Goal: Complete application form

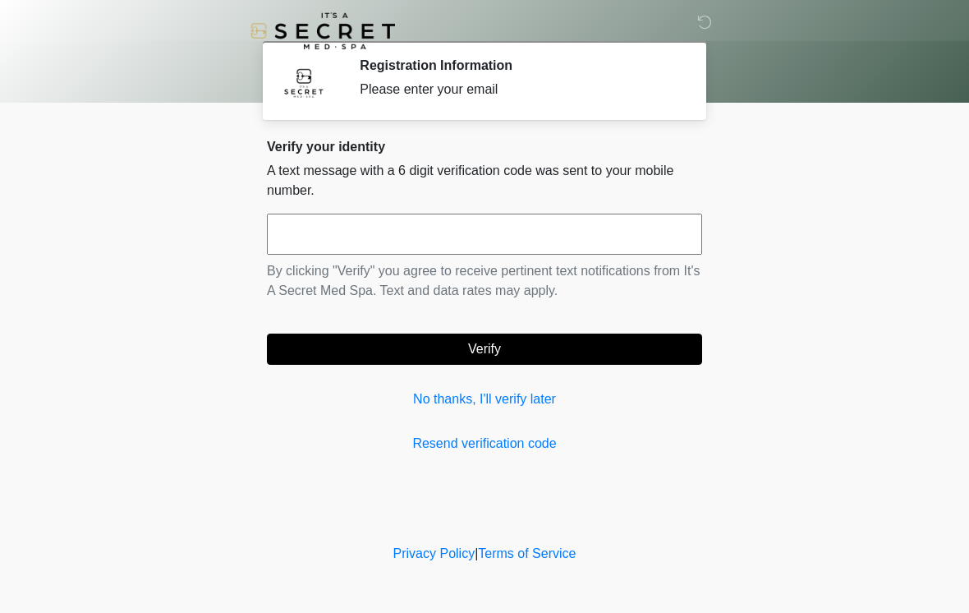
click at [550, 234] on input "text" at bounding box center [484, 234] width 435 height 41
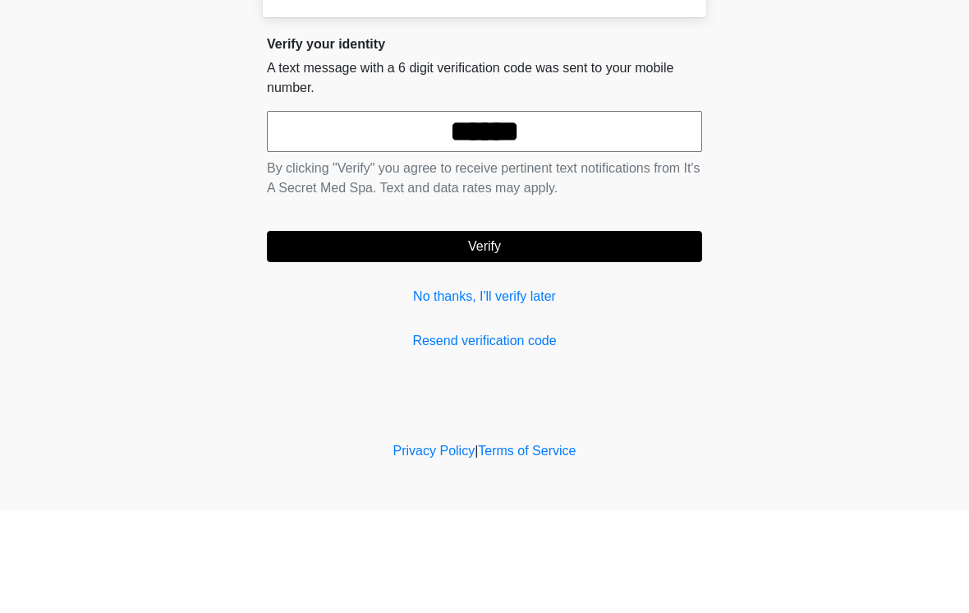
type input "******"
click at [637, 334] on button "Verify" at bounding box center [484, 349] width 435 height 31
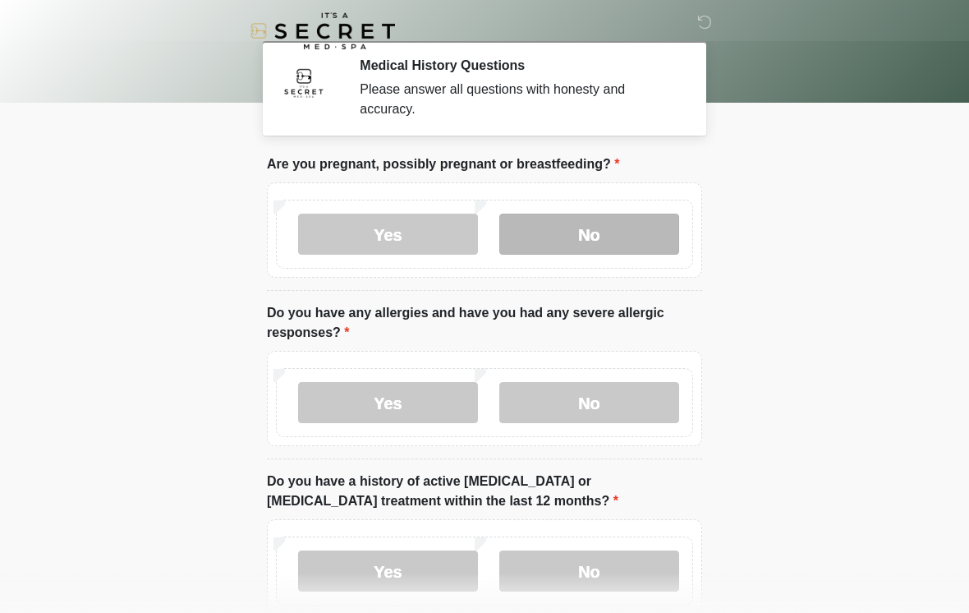
click at [607, 246] on label "No" at bounding box center [589, 234] width 180 height 41
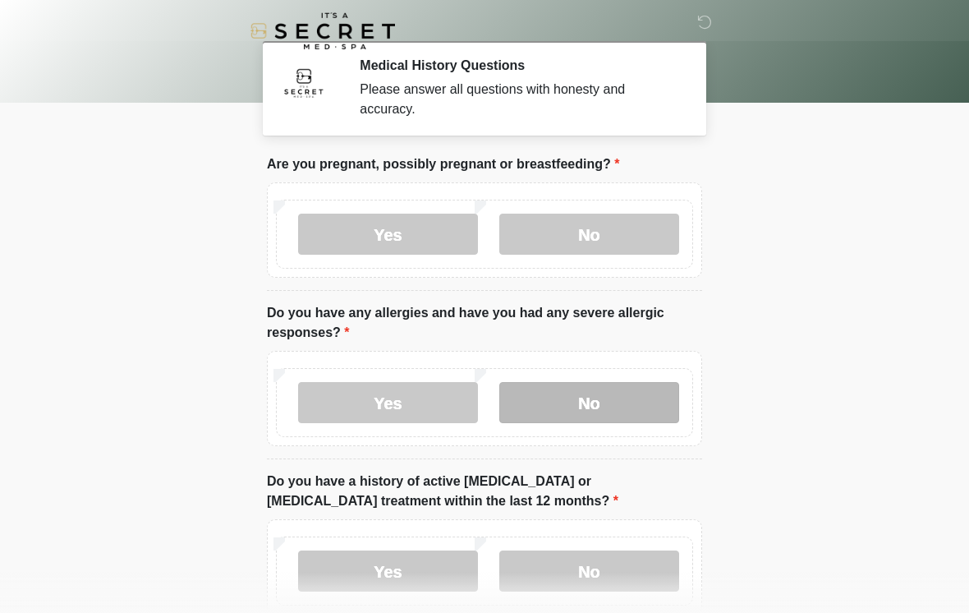
click at [635, 414] on label "No" at bounding box center [589, 402] width 180 height 41
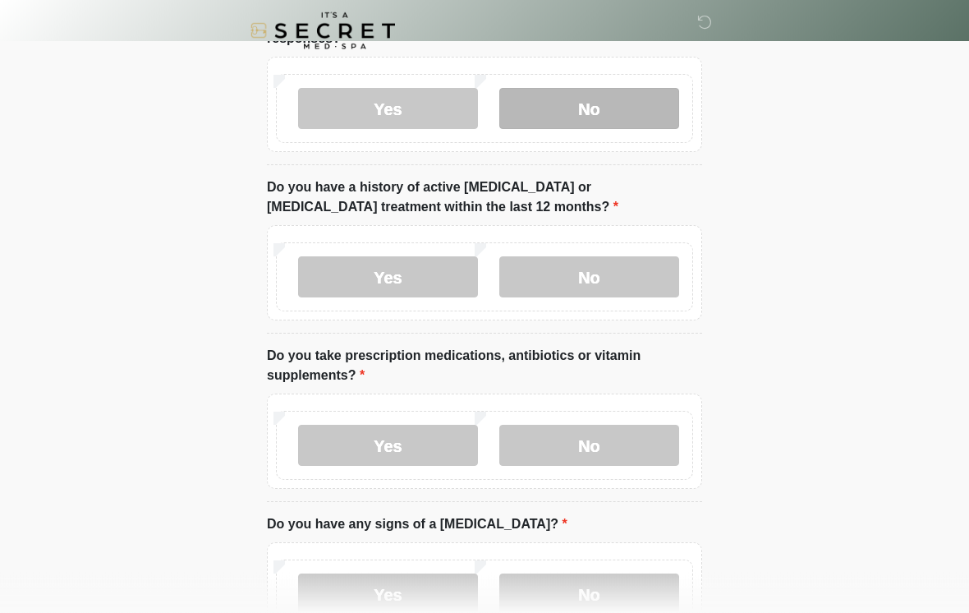
scroll to position [301, 0]
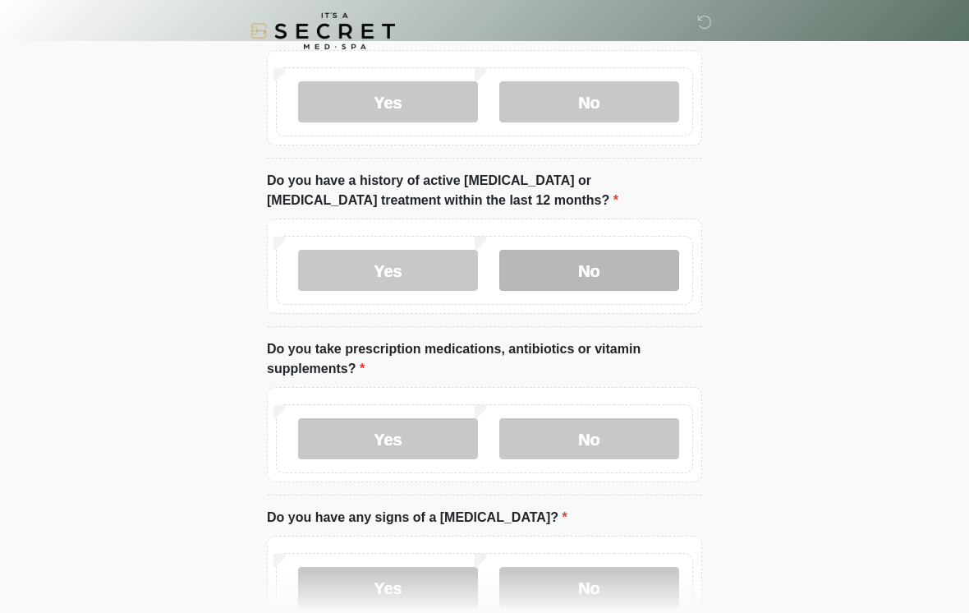
click at [634, 279] on label "No" at bounding box center [589, 270] width 180 height 41
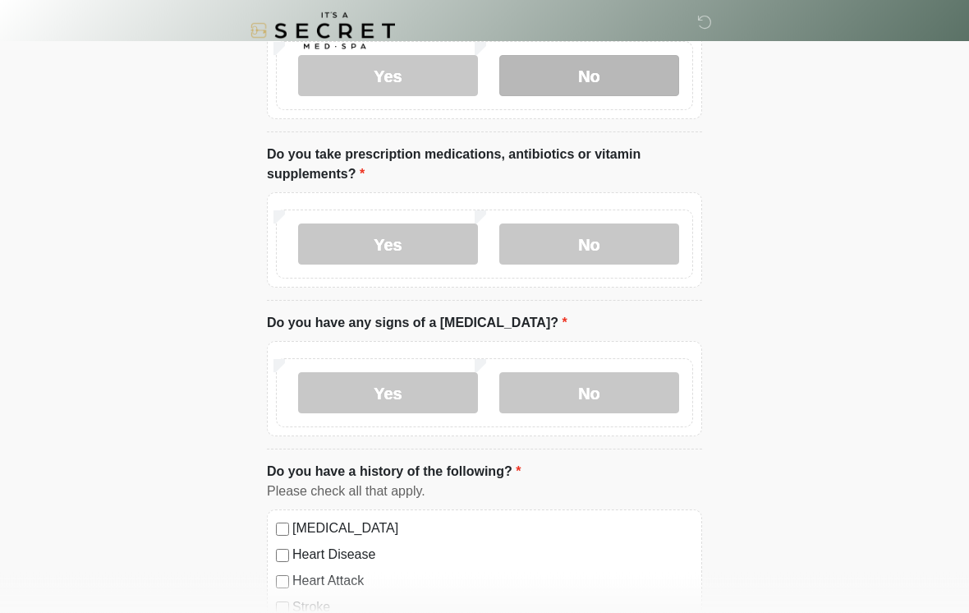
scroll to position [501, 0]
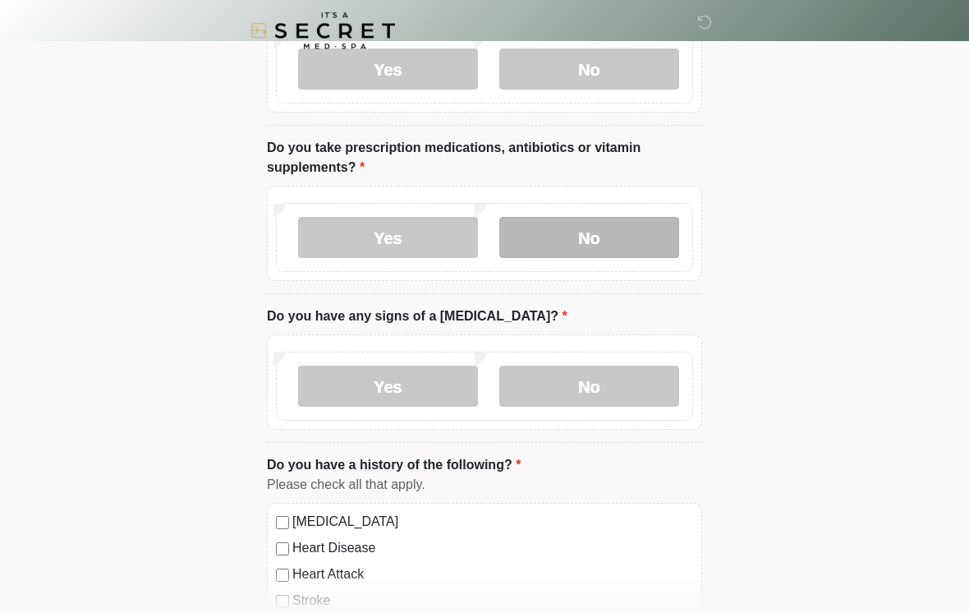
click at [642, 246] on label "No" at bounding box center [589, 238] width 180 height 41
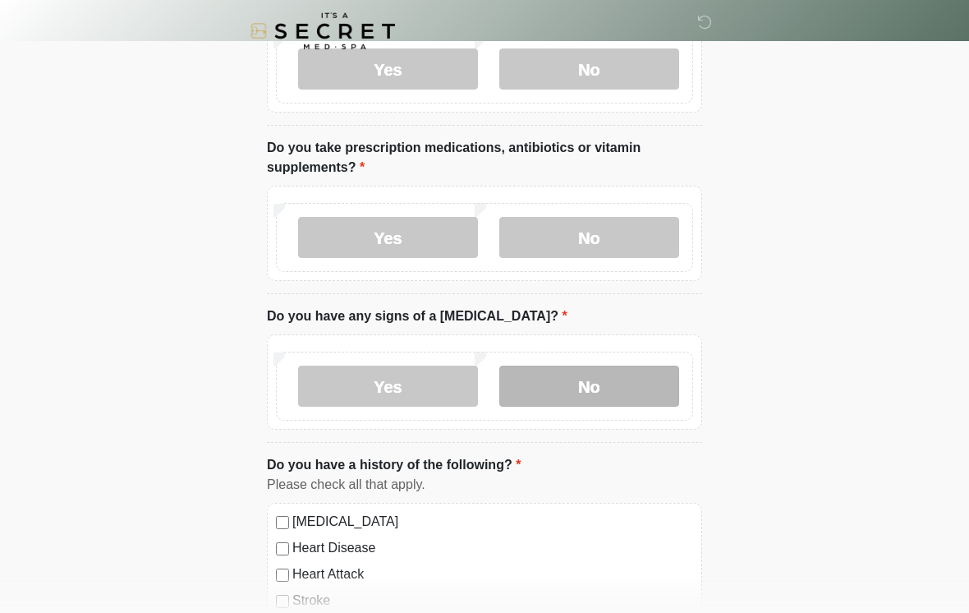
click at [622, 383] on label "No" at bounding box center [589, 386] width 180 height 41
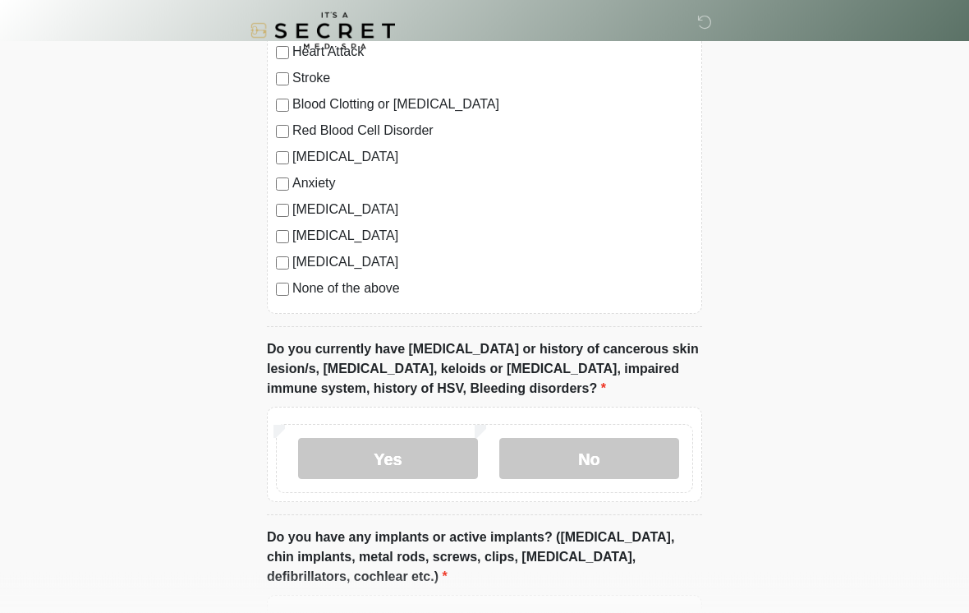
scroll to position [1024, 0]
click at [605, 461] on label "No" at bounding box center [589, 458] width 180 height 41
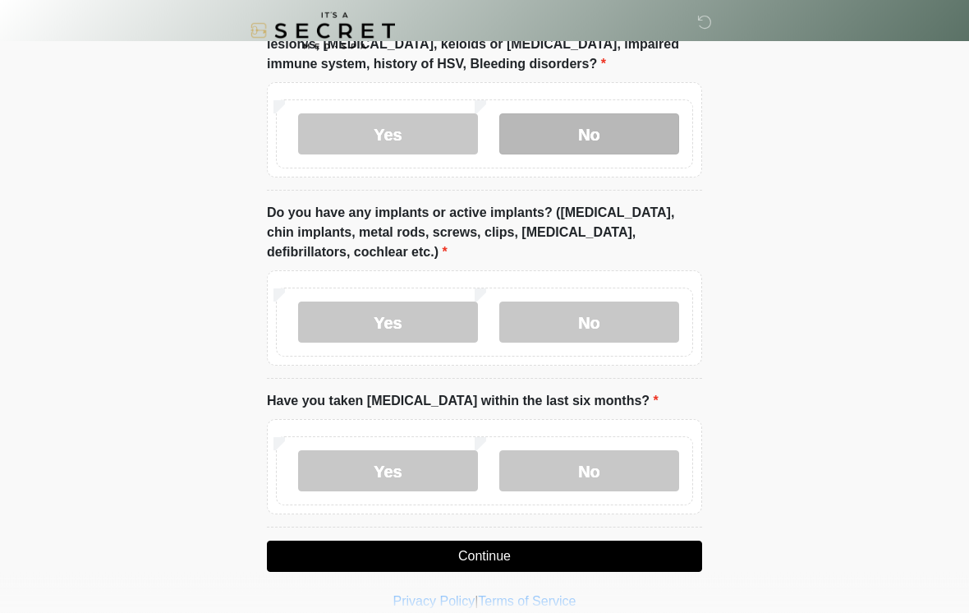
scroll to position [1368, 0]
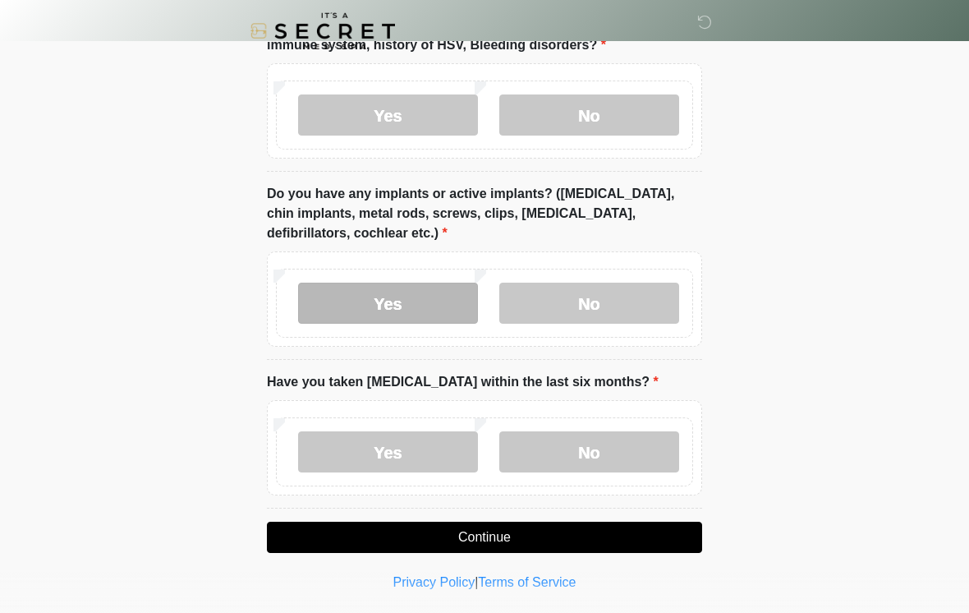
click at [430, 303] on label "Yes" at bounding box center [388, 303] width 180 height 41
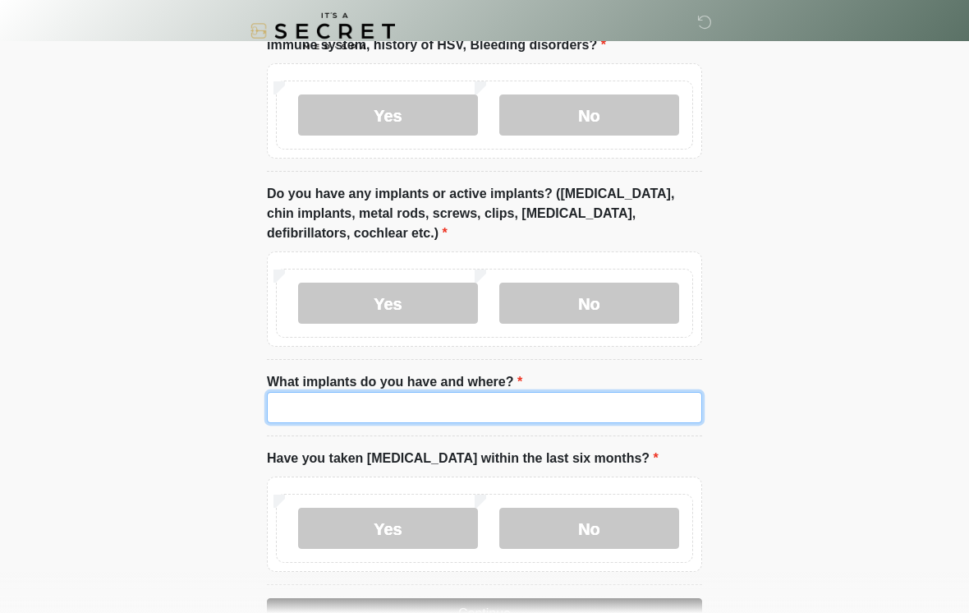
click at [614, 415] on input "What implants do you have and where?" at bounding box center [484, 407] width 435 height 31
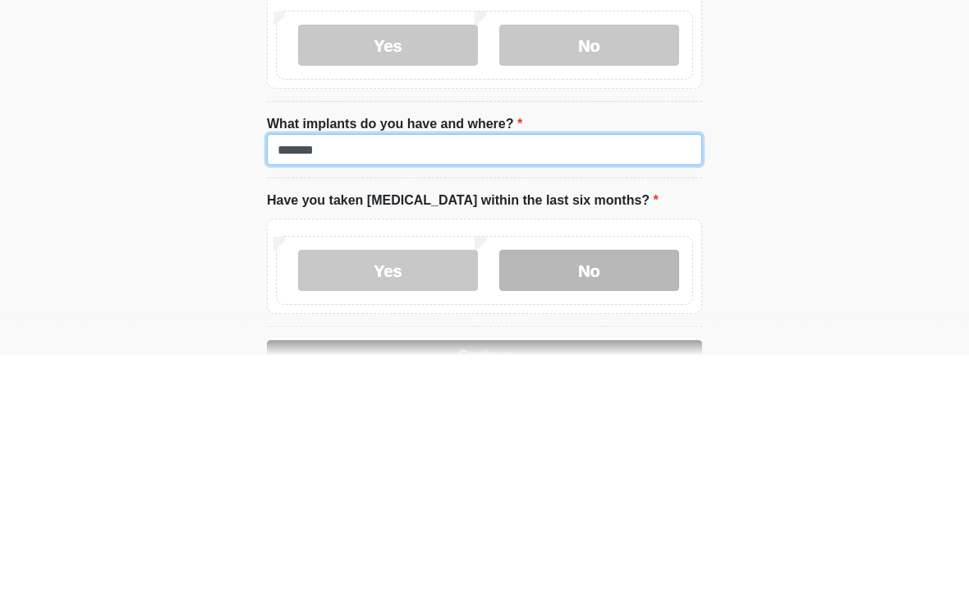
type input "******"
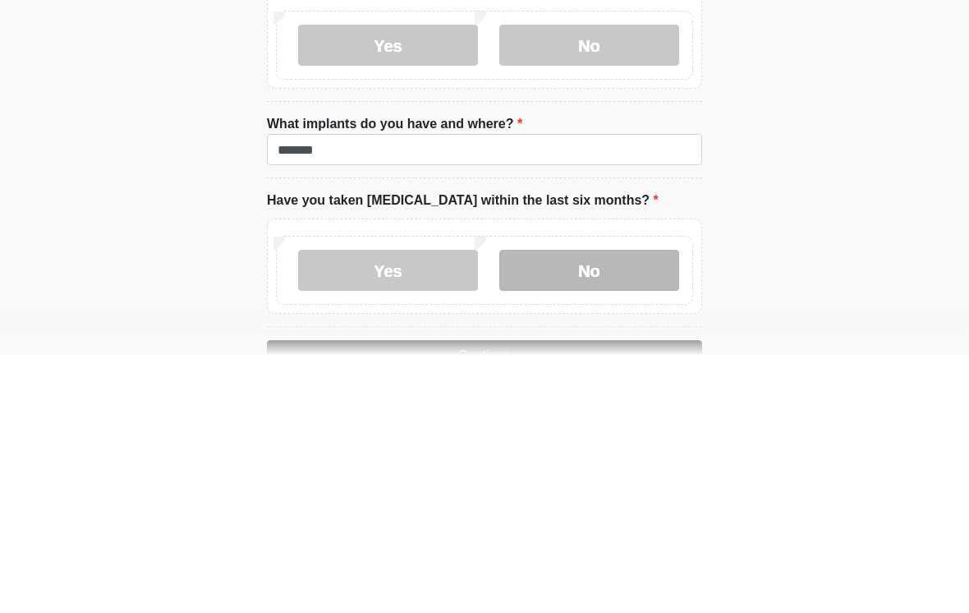
click at [610, 508] on label "No" at bounding box center [589, 528] width 180 height 41
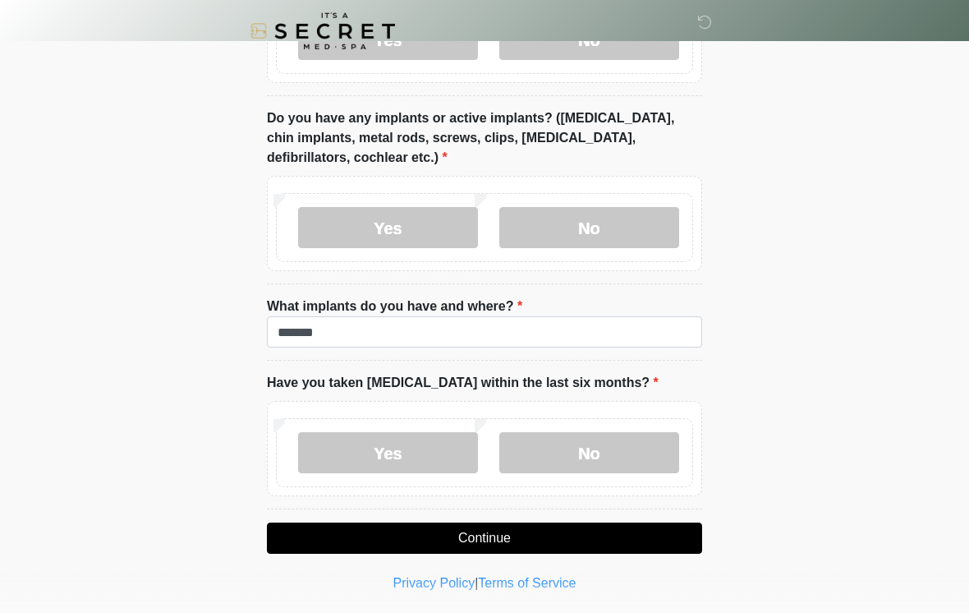
click at [582, 532] on button "Continue" at bounding box center [484, 537] width 435 height 31
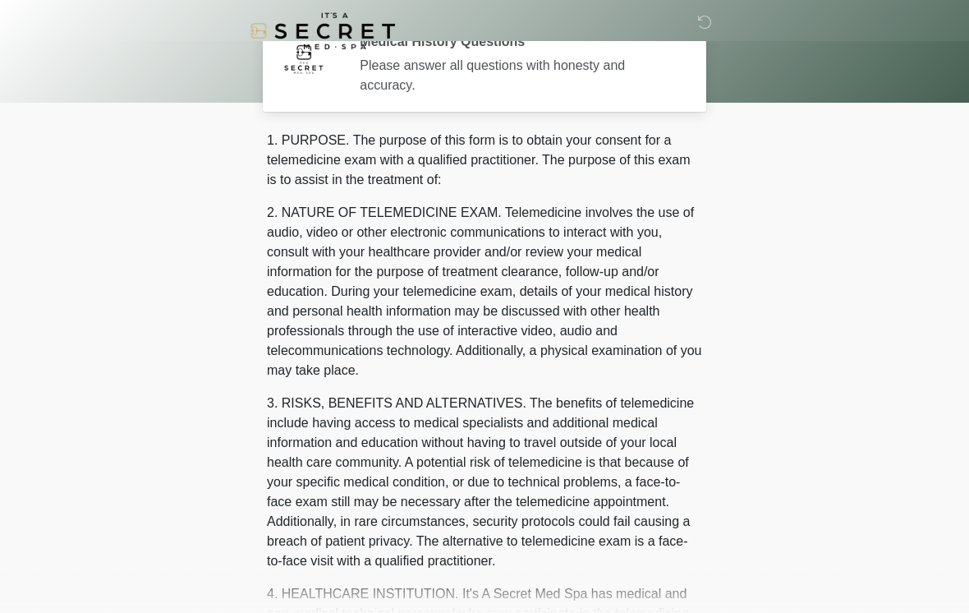
scroll to position [0, 0]
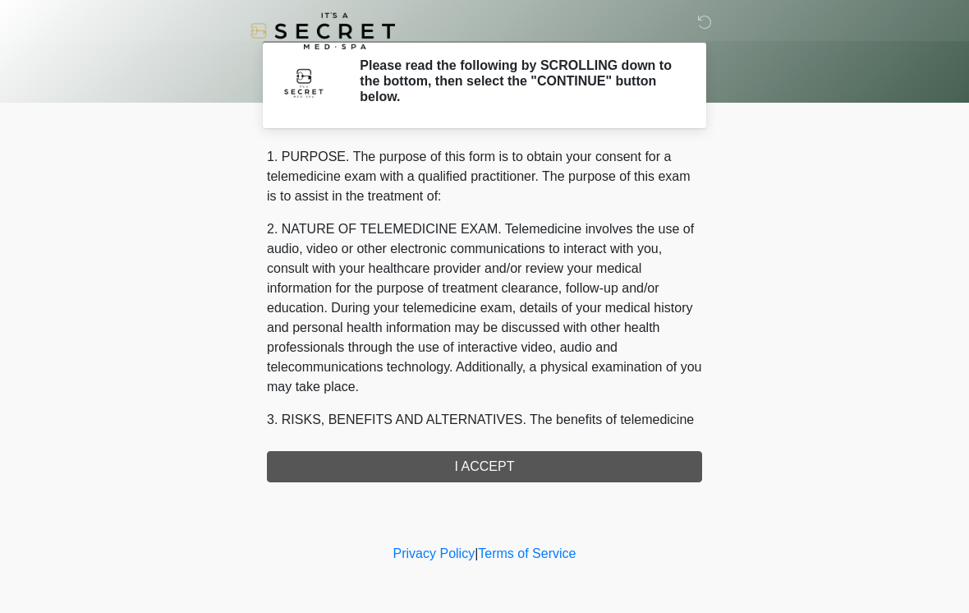
click at [644, 451] on div "1. PURPOSE. The purpose of this form is to obtain your consent for a telemedici…" at bounding box center [484, 314] width 435 height 335
click at [633, 469] on div "1. PURPOSE. The purpose of this form is to obtain your consent for a telemedici…" at bounding box center [484, 314] width 435 height 335
click at [556, 471] on div "1. PURPOSE. The purpose of this form is to obtain your consent for a telemedici…" at bounding box center [484, 314] width 435 height 335
click at [482, 466] on div "1. PURPOSE. The purpose of this form is to obtain your consent for a telemedici…" at bounding box center [484, 314] width 435 height 335
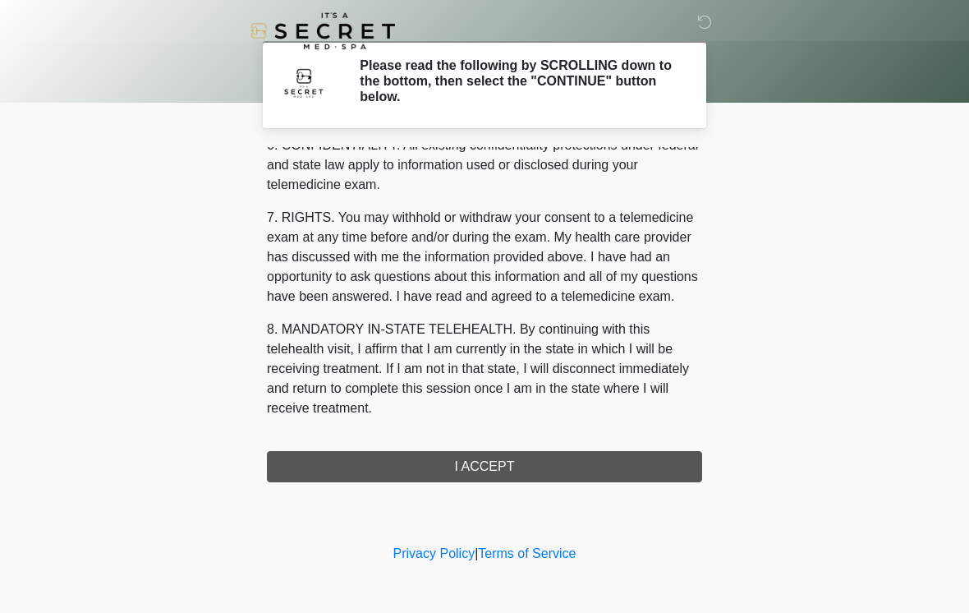
click at [532, 467] on button "I ACCEPT" at bounding box center [484, 466] width 435 height 31
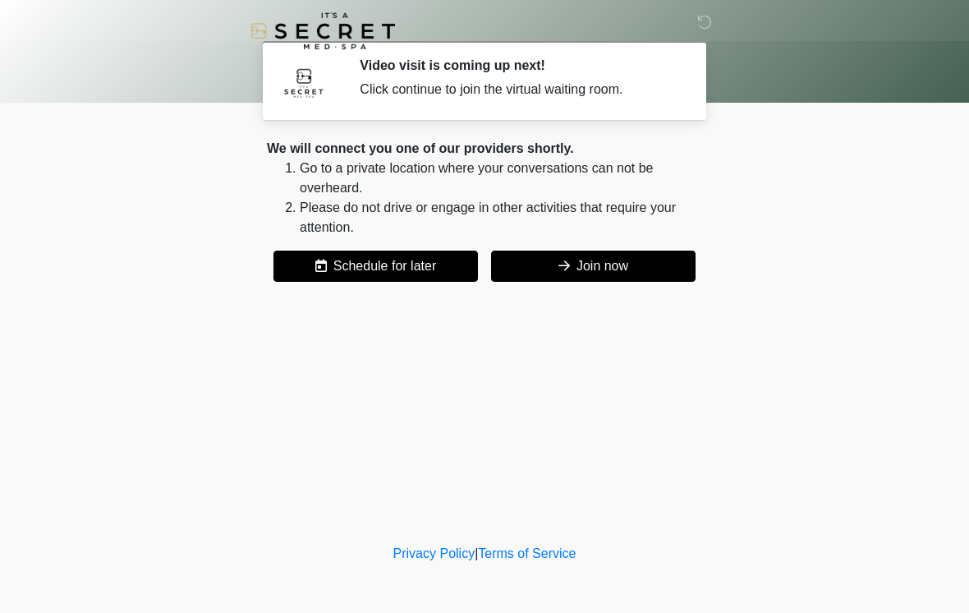
click at [632, 266] on button "Join now" at bounding box center [593, 266] width 205 height 31
